Goal: Task Accomplishment & Management: Manage account settings

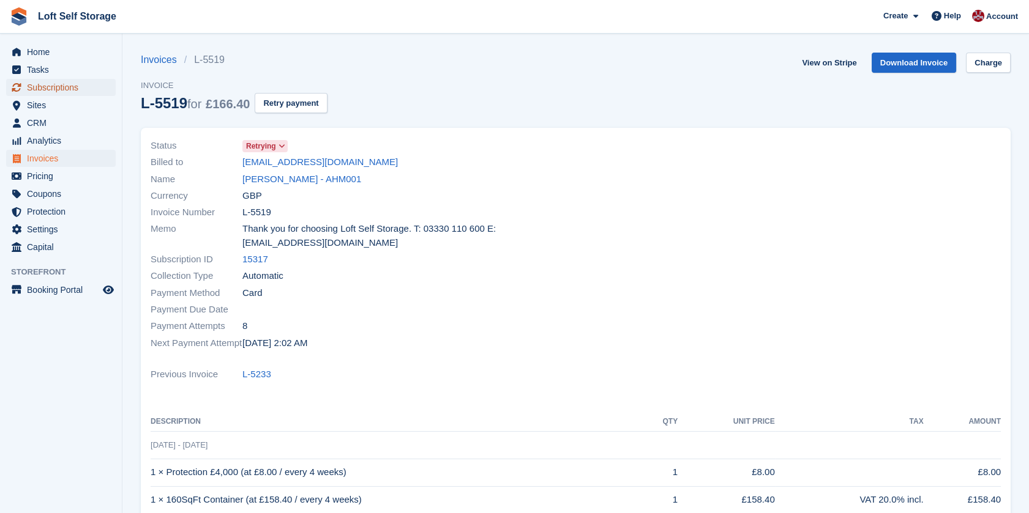
click at [64, 87] on span "Subscriptions" at bounding box center [63, 87] width 73 height 17
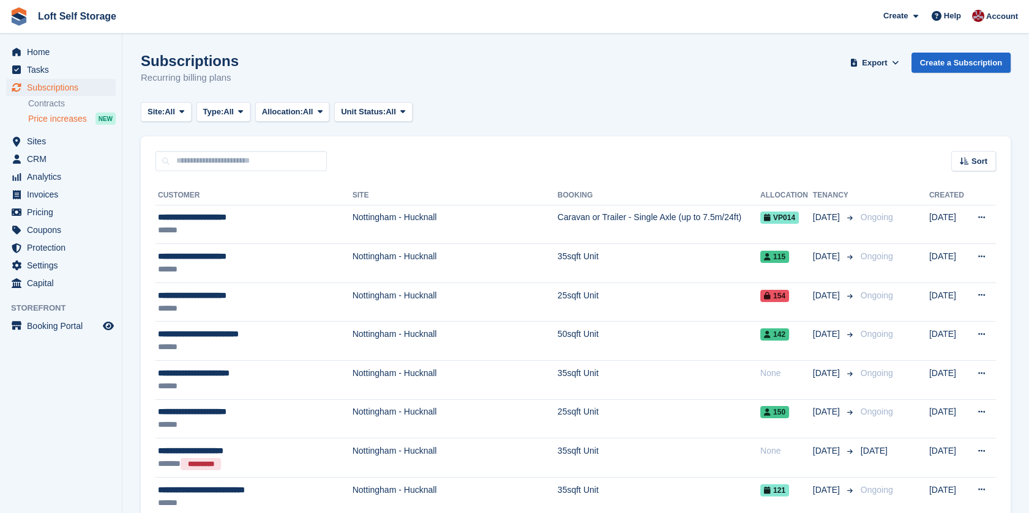
click at [53, 117] on span "Price increases" at bounding box center [57, 119] width 59 height 12
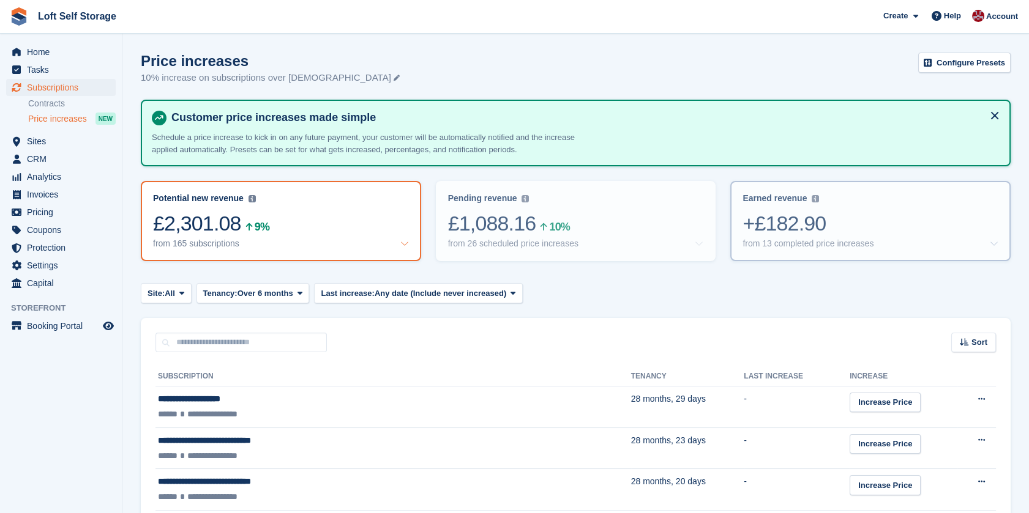
click at [862, 240] on div "from 13 completed price increases" at bounding box center [807, 244] width 131 height 10
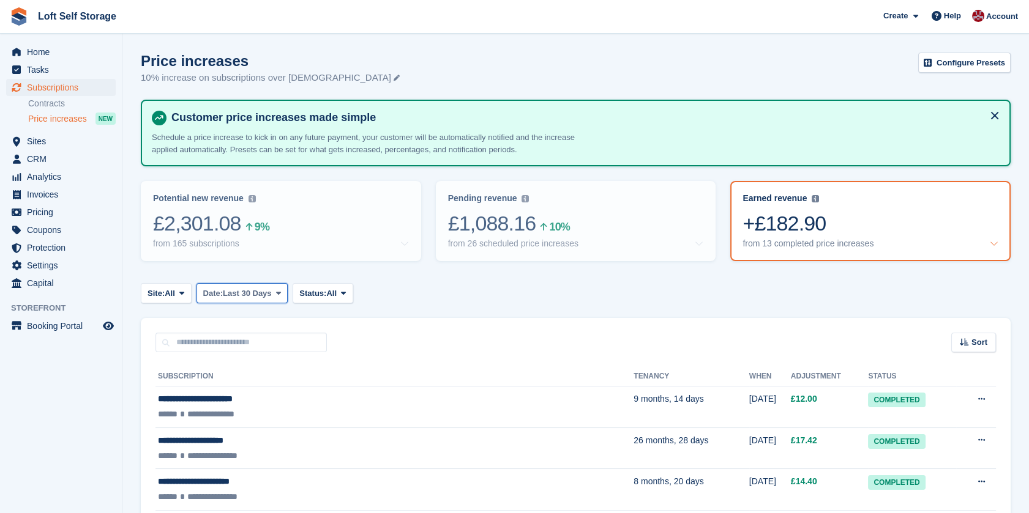
click at [234, 285] on button "Date: Last 30 Days" at bounding box center [242, 293] width 92 height 20
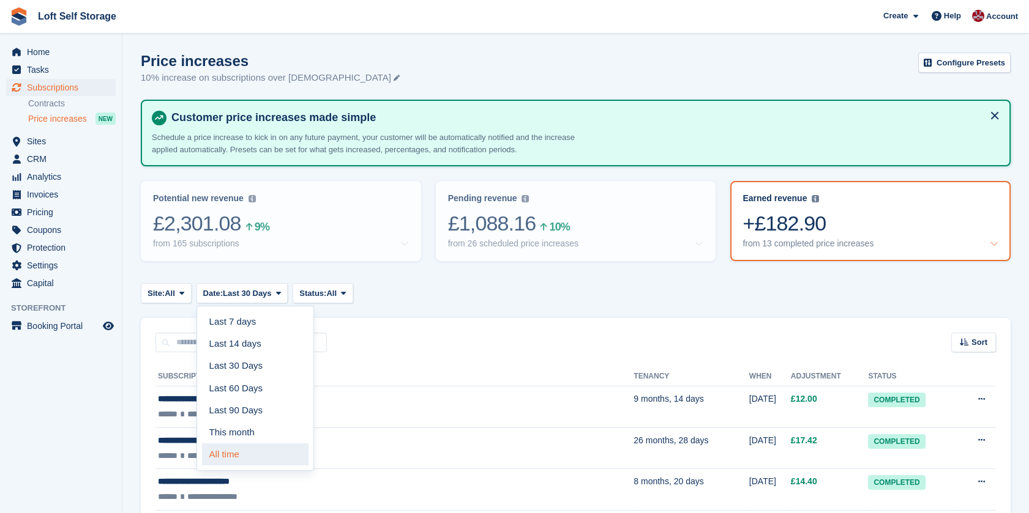
click at [240, 453] on link "All time" at bounding box center [255, 455] width 106 height 22
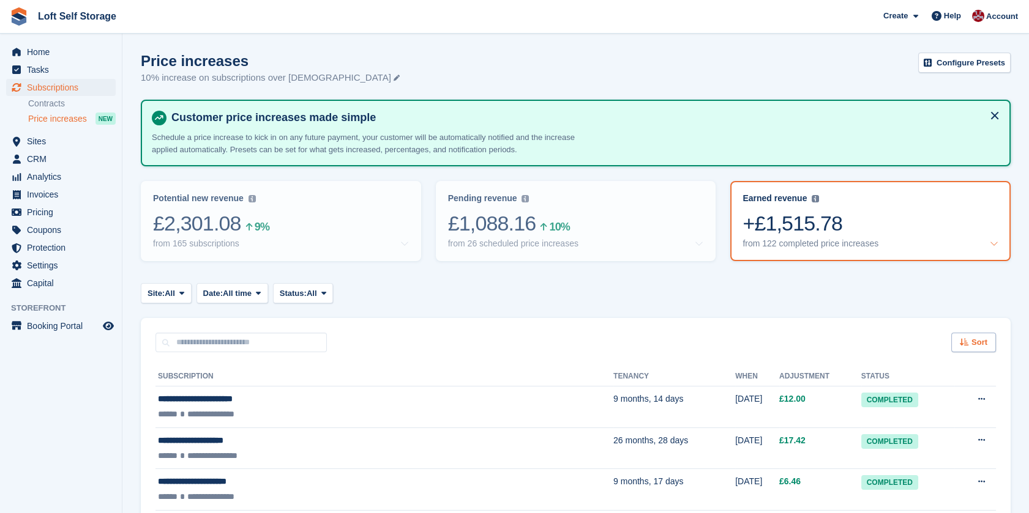
click at [982, 346] on span "Sort" at bounding box center [979, 343] width 16 height 12
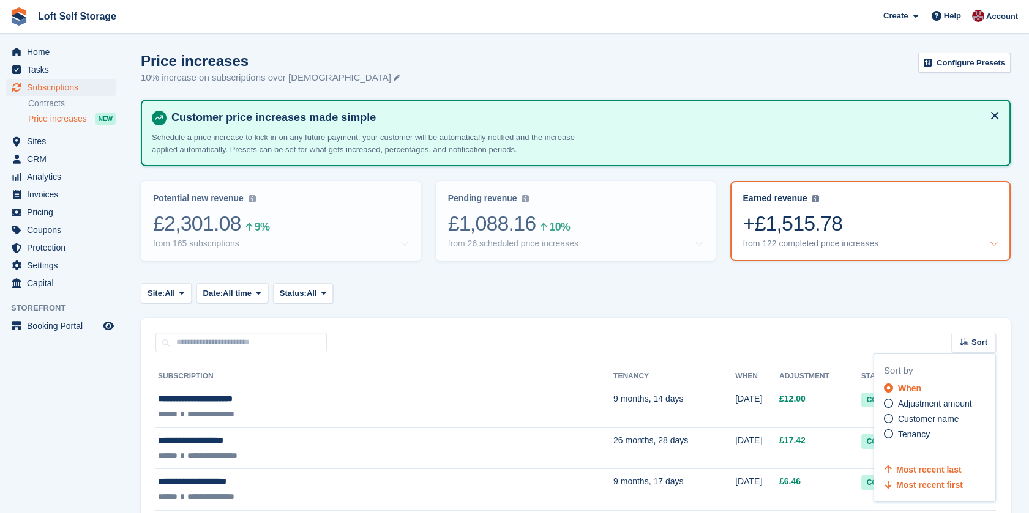
click at [911, 468] on span "Most recent last" at bounding box center [928, 470] width 65 height 10
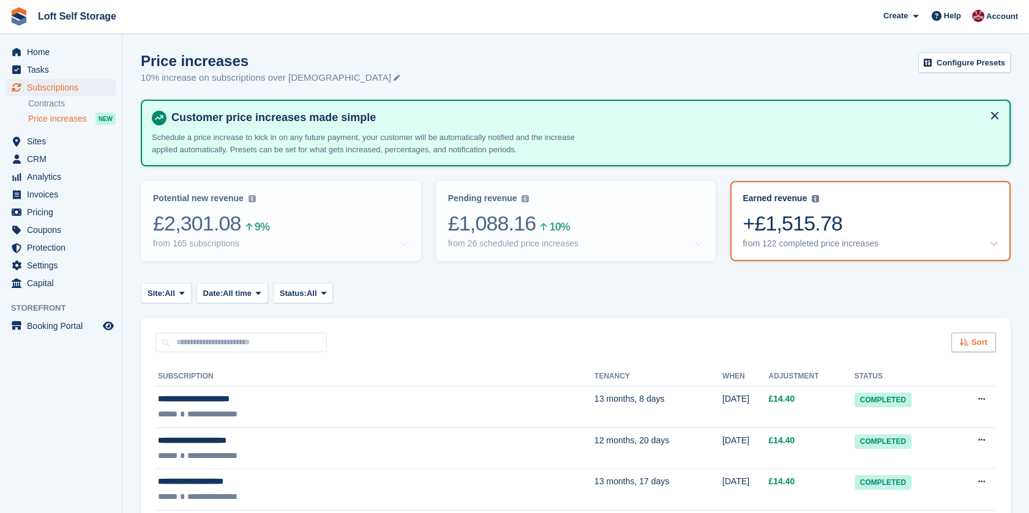
click at [970, 338] on div "Sort" at bounding box center [973, 343] width 45 height 20
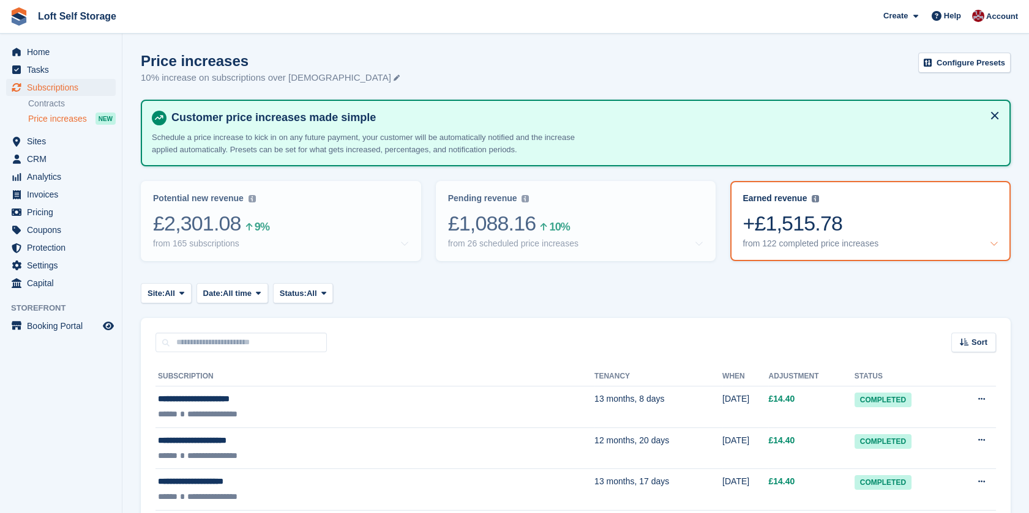
scroll to position [142, 0]
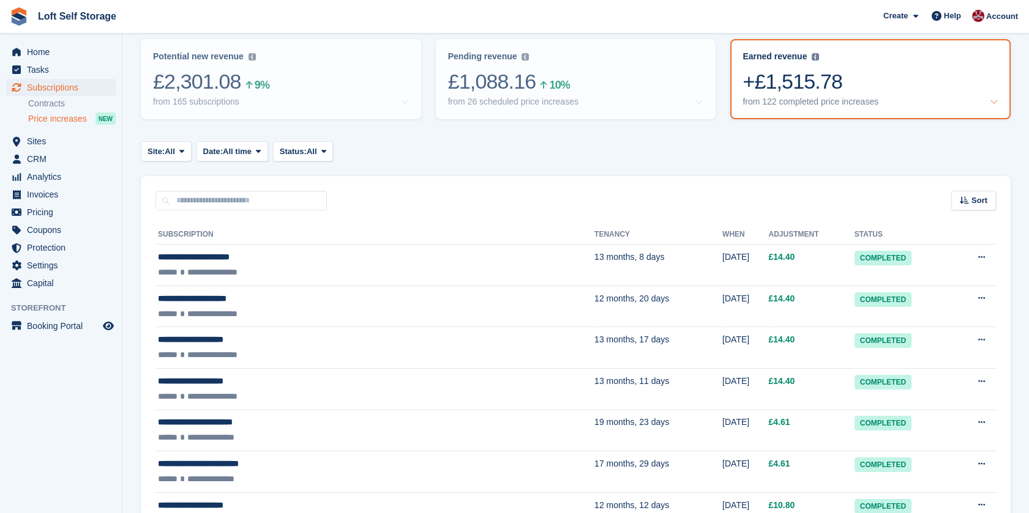
click at [945, 83] on div "+£1,515.78" at bounding box center [870, 81] width 256 height 25
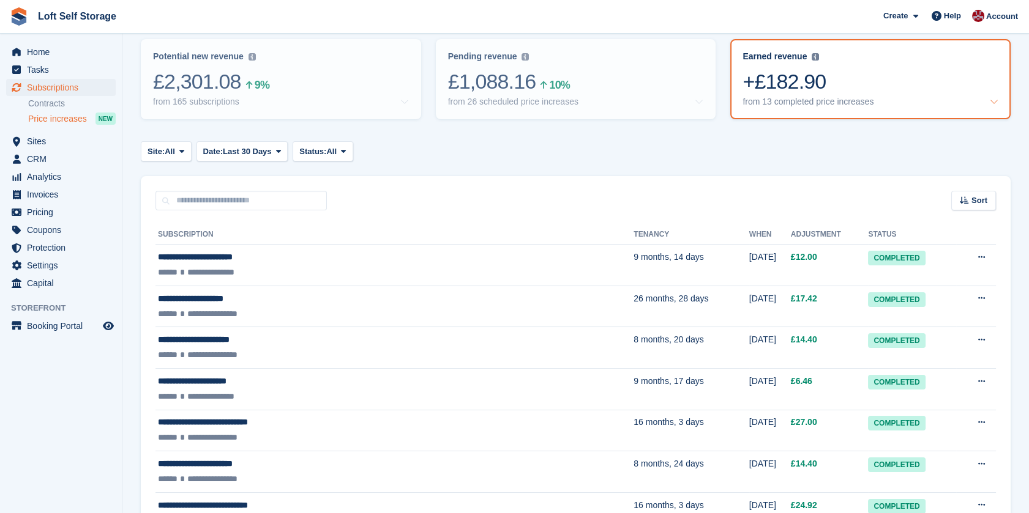
click at [997, 103] on icon at bounding box center [993, 101] width 9 height 9
click at [991, 205] on div "Sort" at bounding box center [973, 201] width 45 height 20
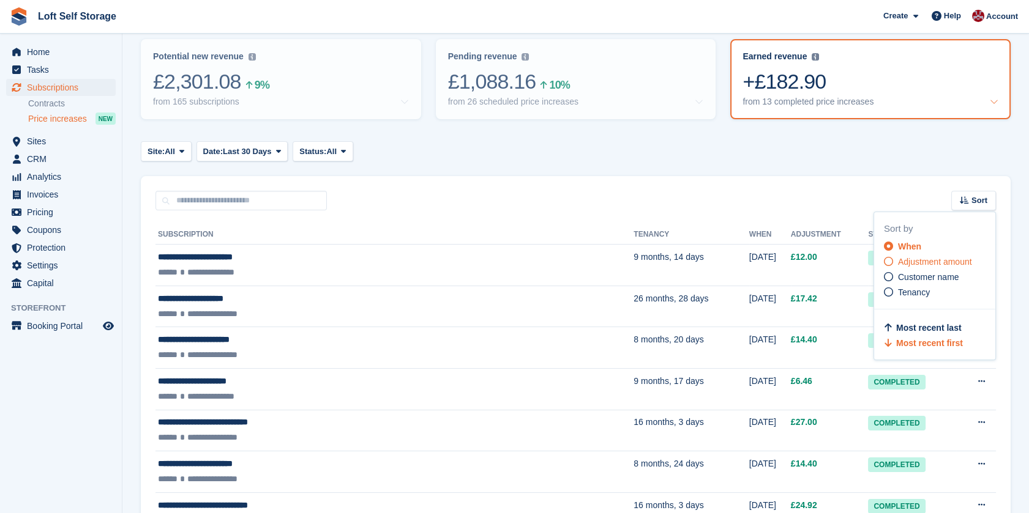
click at [886, 259] on icon at bounding box center [888, 261] width 9 height 9
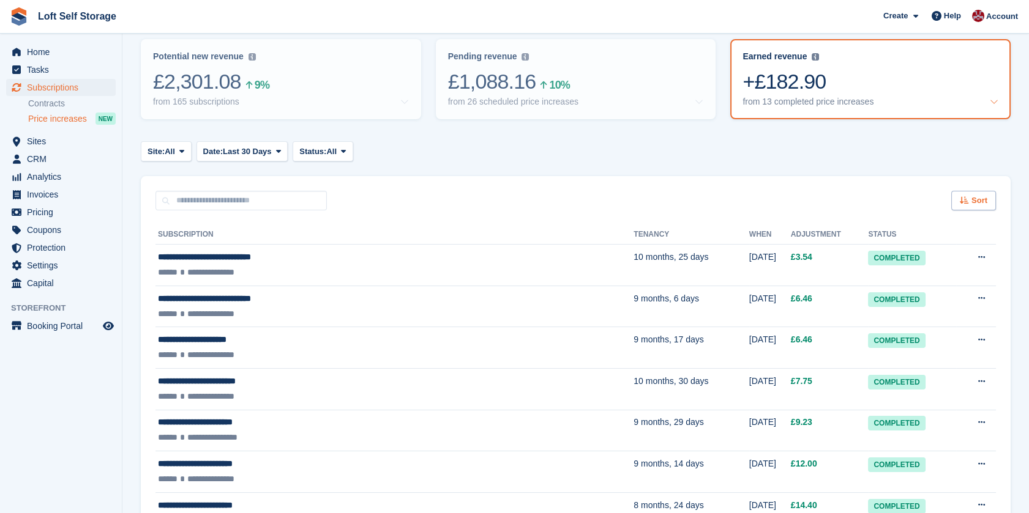
click at [972, 199] on span "Sort" at bounding box center [979, 201] width 16 height 12
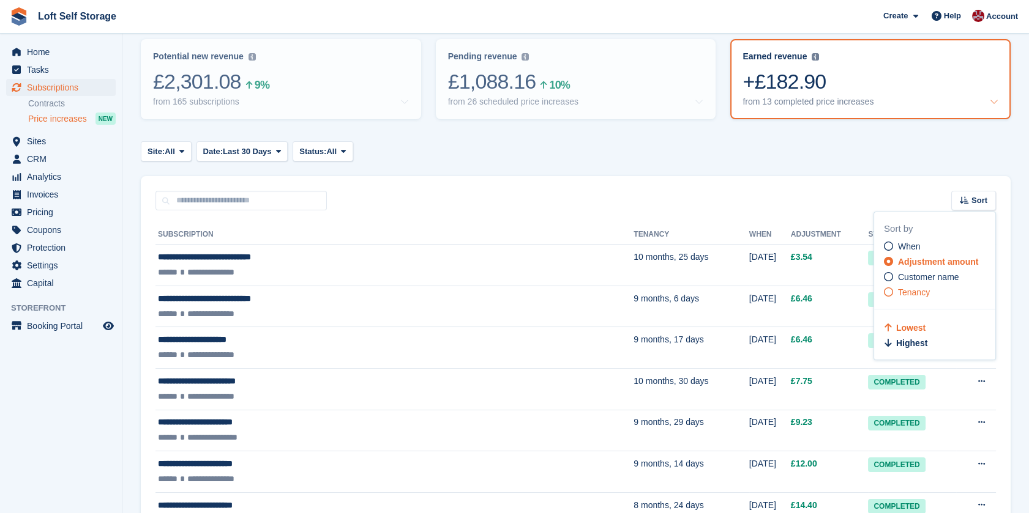
click at [925, 291] on span "Tenancy" at bounding box center [914, 293] width 32 height 10
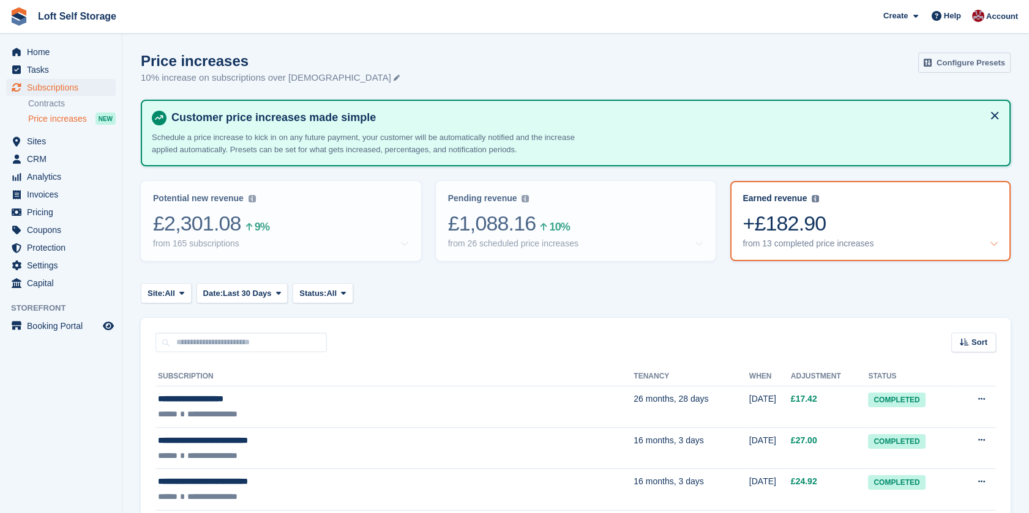
click at [956, 59] on link "Configure Presets" at bounding box center [964, 63] width 92 height 20
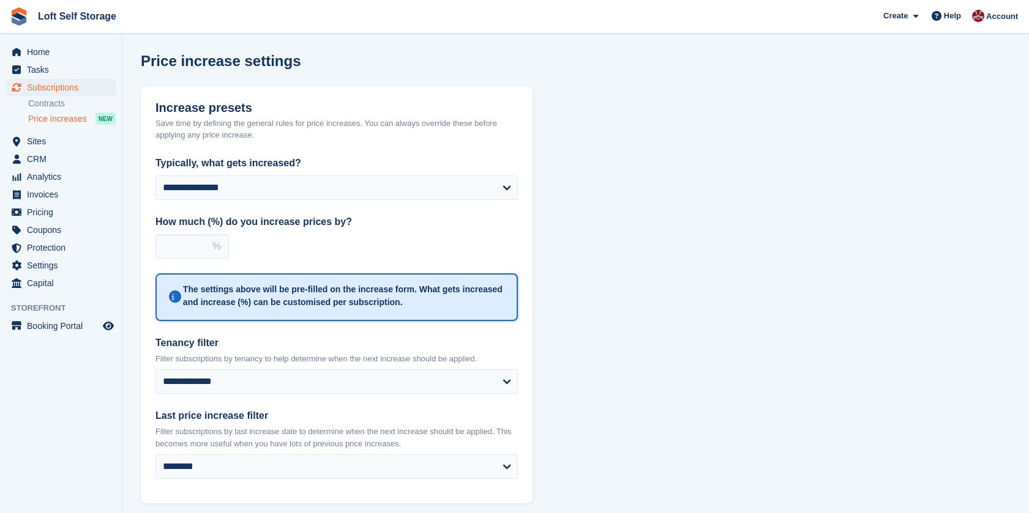
click at [956, 59] on div "Price increase settings" at bounding box center [576, 68] width 870 height 31
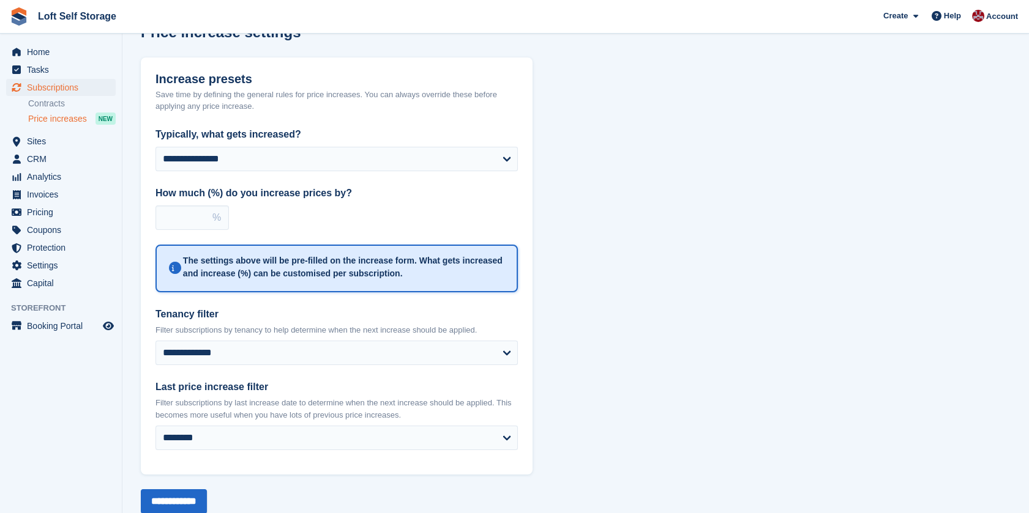
scroll to position [47, 0]
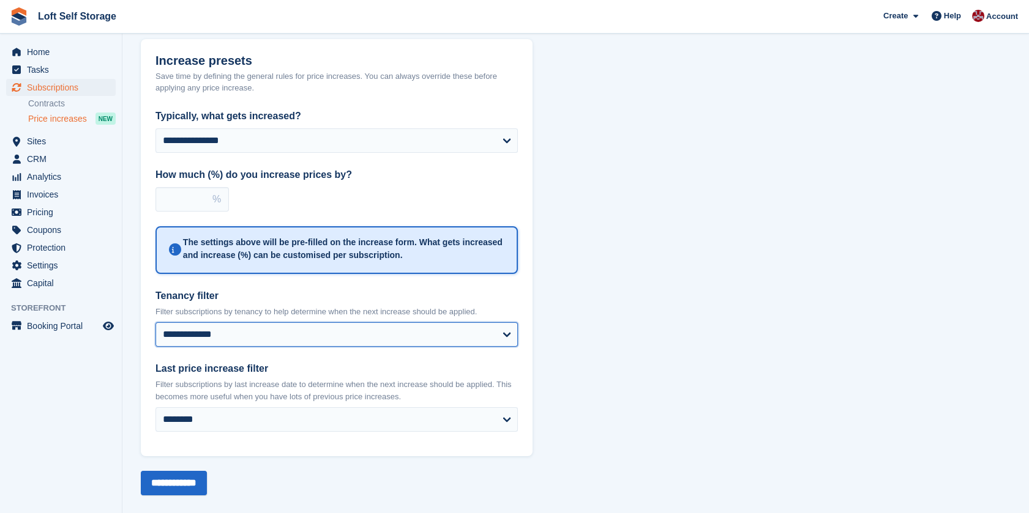
click at [406, 335] on select "**********" at bounding box center [336, 334] width 362 height 24
click at [155, 322] on select "**********" at bounding box center [336, 334] width 362 height 24
click at [352, 341] on select "**********" at bounding box center [336, 334] width 362 height 24
select select "**********"
click at [155, 322] on select "**********" at bounding box center [336, 334] width 362 height 24
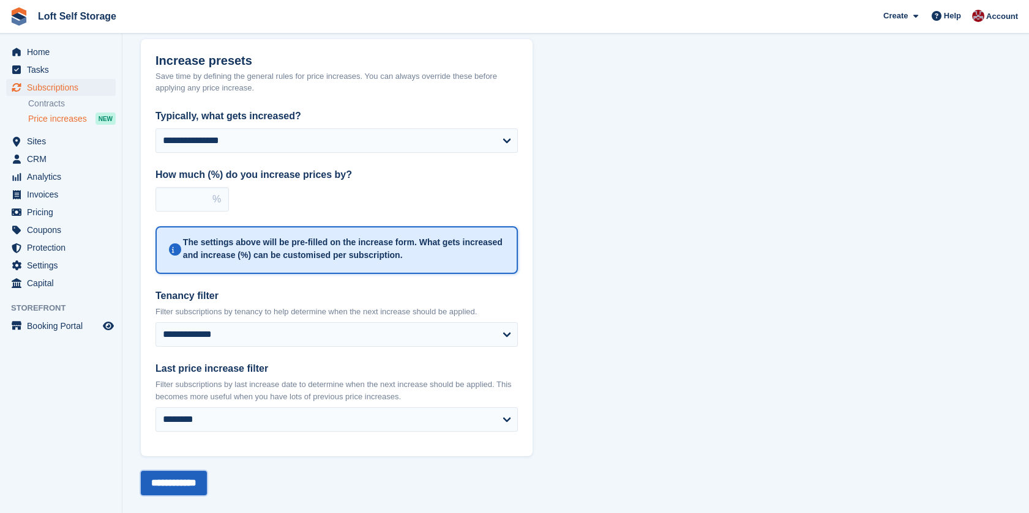
click at [193, 483] on input "**********" at bounding box center [174, 483] width 66 height 24
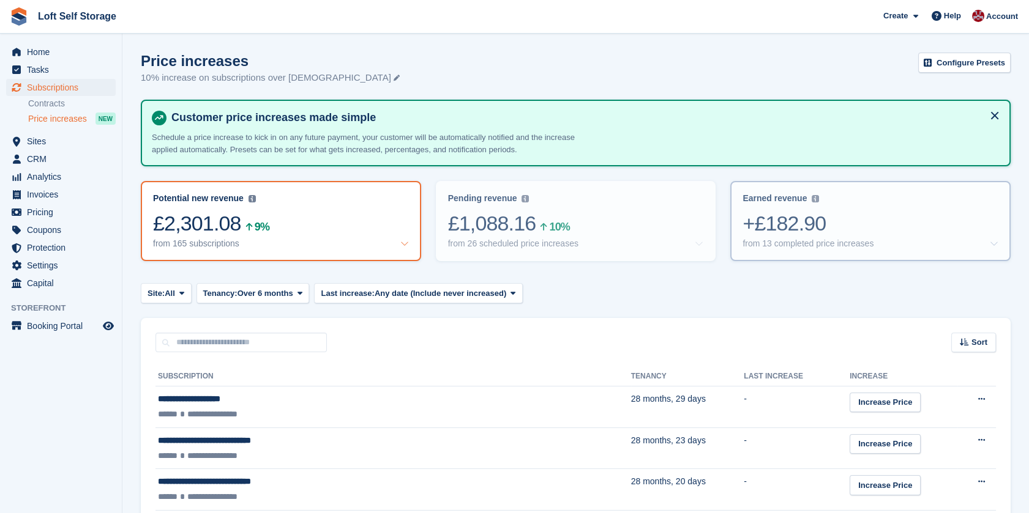
click at [857, 219] on div "+£182.90" at bounding box center [870, 223] width 256 height 25
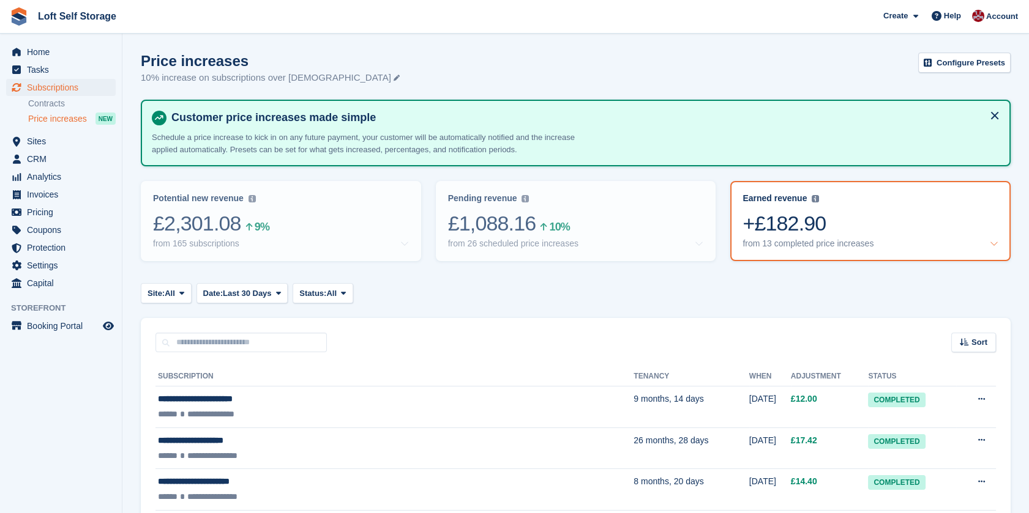
click at [711, 296] on div "Site: All All [GEOGRAPHIC_DATA] - [GEOGRAPHIC_DATA] [GEOGRAPHIC_DATA] - [GEOGRA…" at bounding box center [576, 293] width 870 height 20
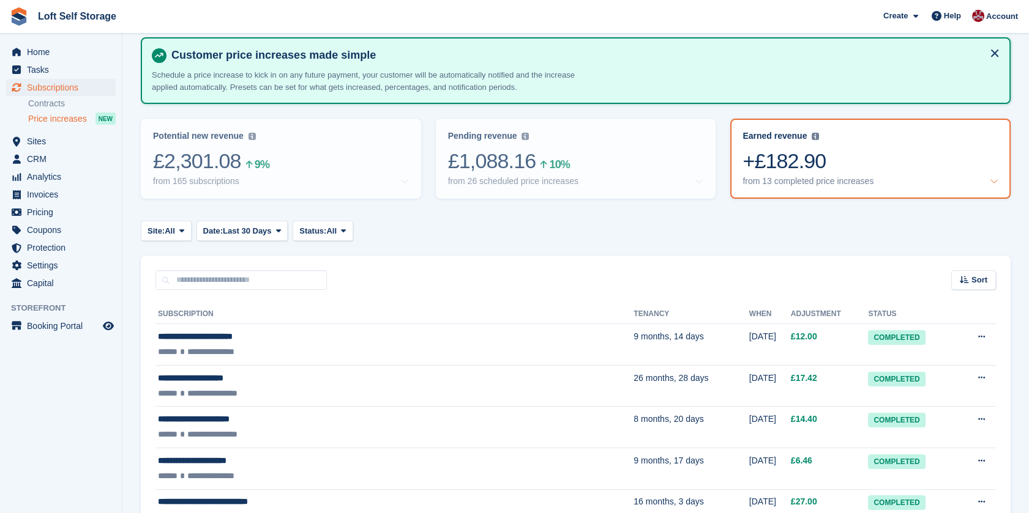
scroll to position [43, 0]
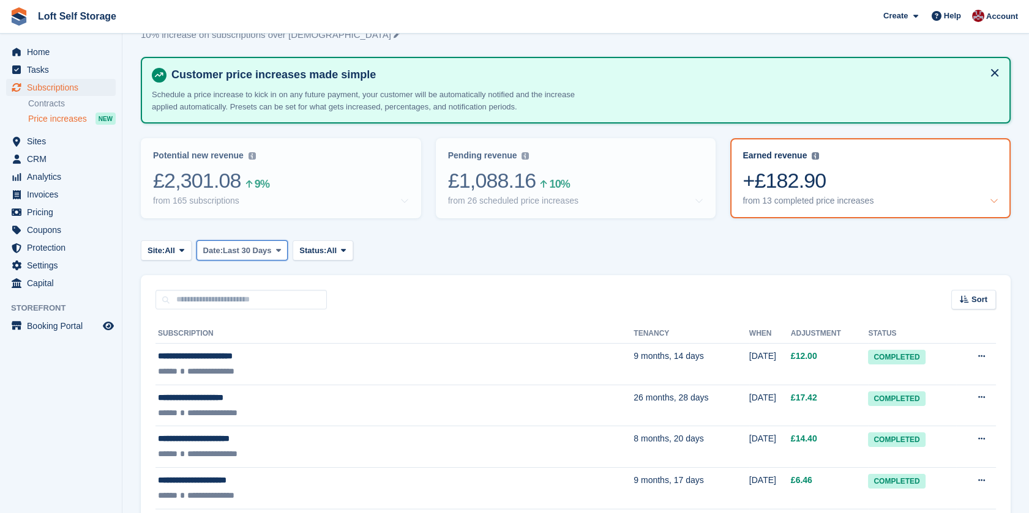
click at [268, 250] on span "Last 30 Days" at bounding box center [247, 251] width 49 height 12
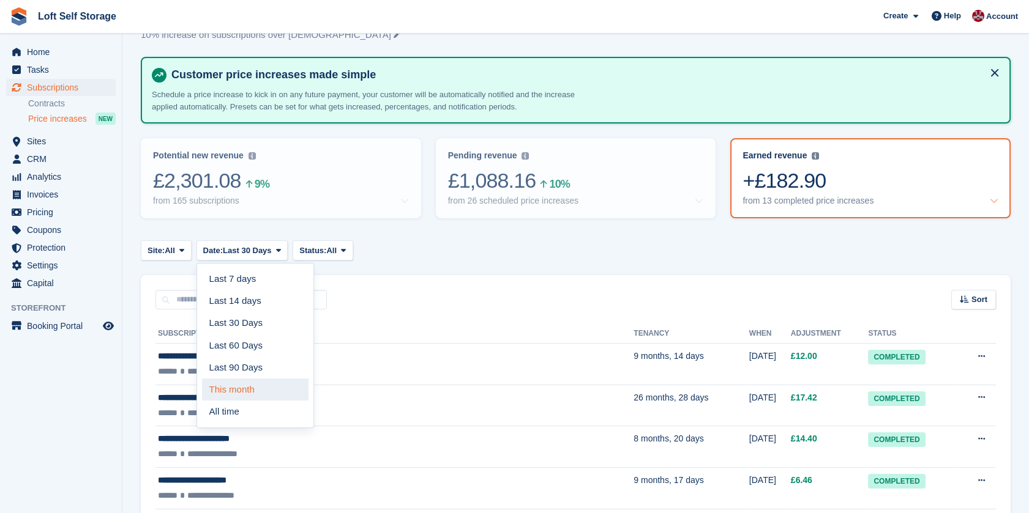
click at [257, 385] on link "This month" at bounding box center [255, 390] width 106 height 22
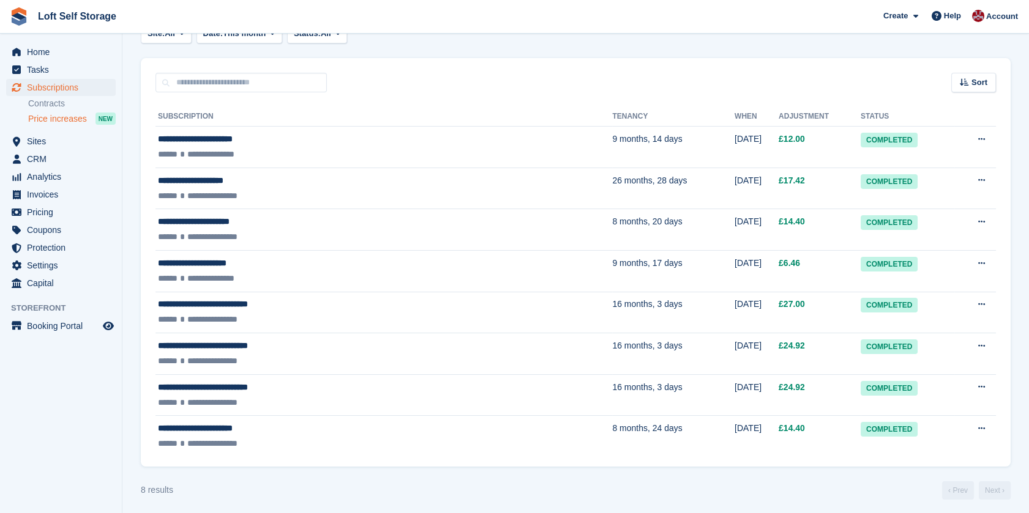
scroll to position [264, 0]
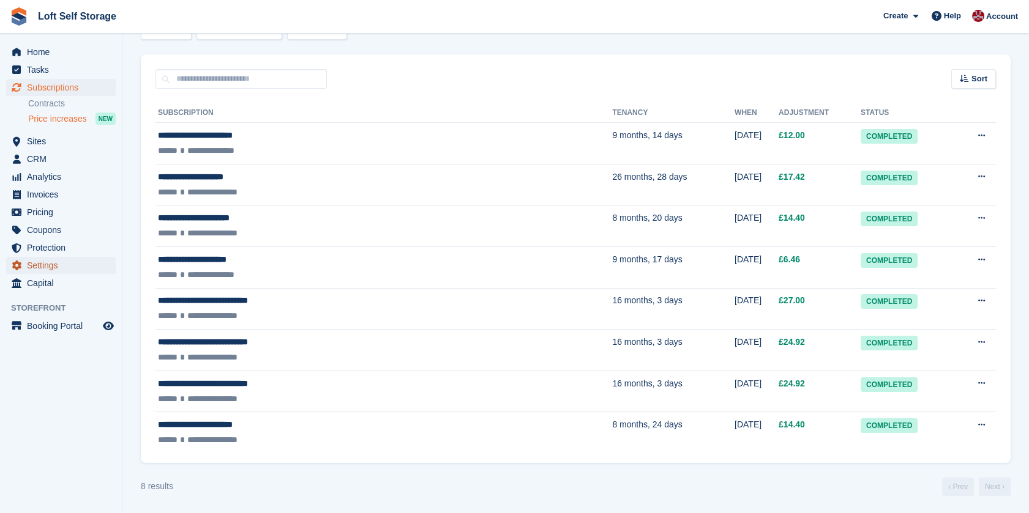
click at [47, 269] on span "Settings" at bounding box center [63, 265] width 73 height 17
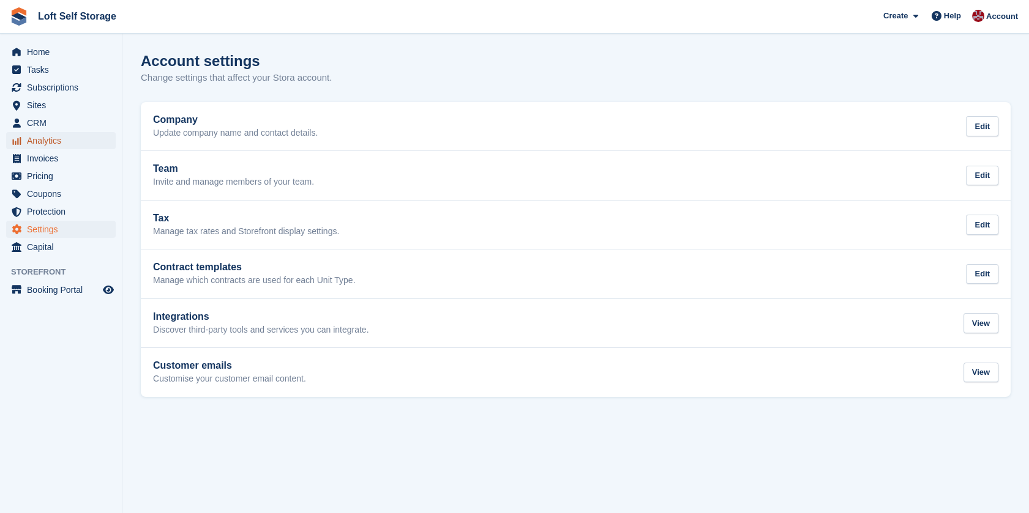
click at [48, 144] on span "Analytics" at bounding box center [63, 140] width 73 height 17
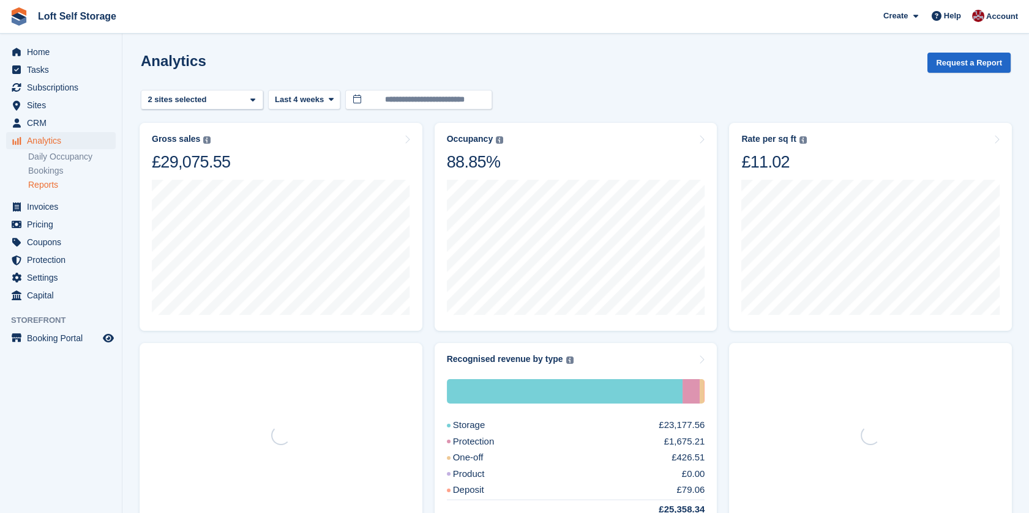
click at [54, 182] on link "Reports" at bounding box center [72, 185] width 88 height 12
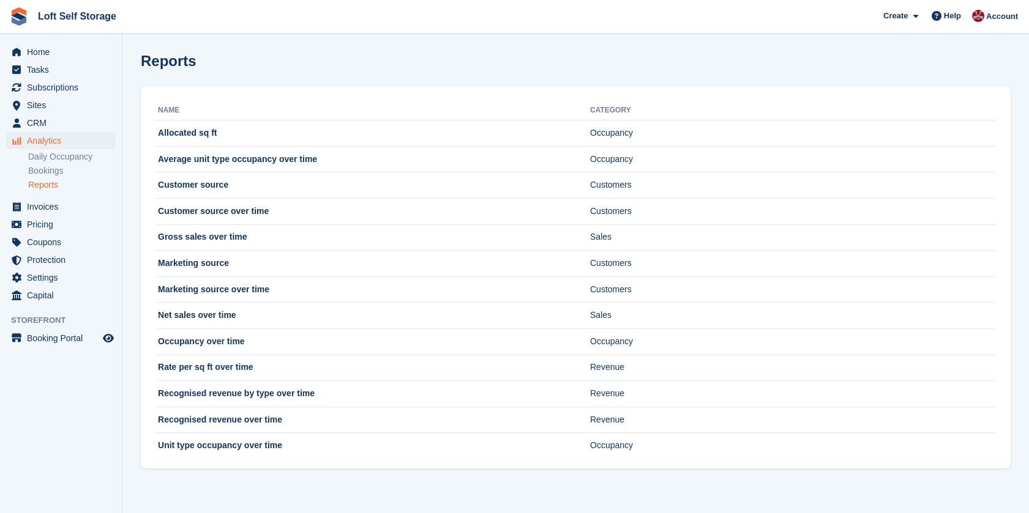
click at [48, 188] on link "Reports" at bounding box center [72, 185] width 88 height 12
click at [53, 91] on span "Subscriptions" at bounding box center [63, 87] width 73 height 17
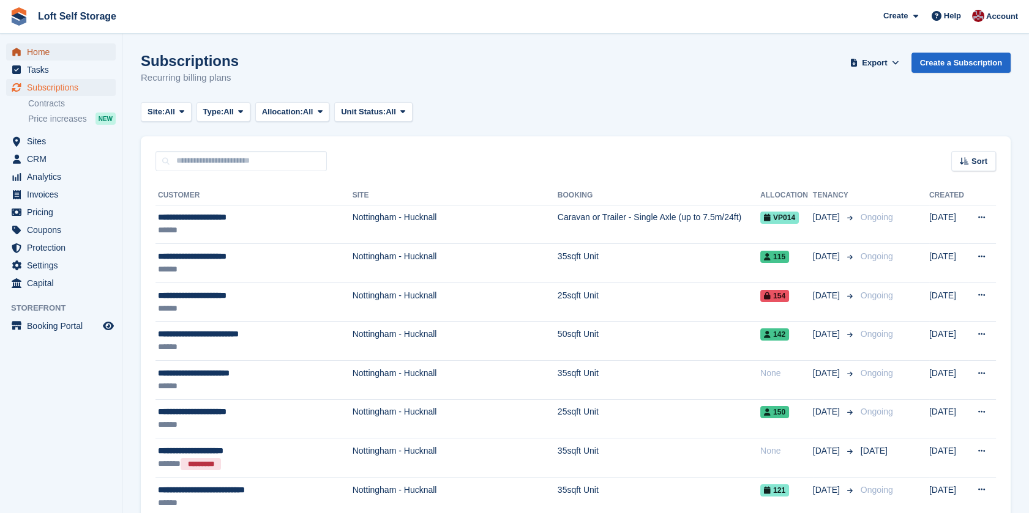
click at [51, 52] on span "Home" at bounding box center [63, 51] width 73 height 17
